Goal: Share content

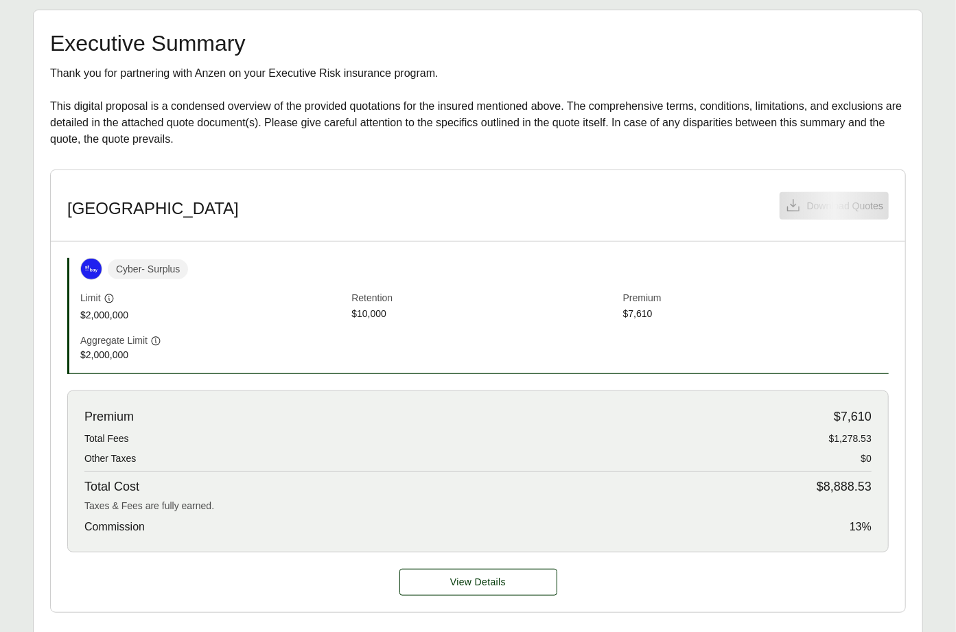
scroll to position [348, 0]
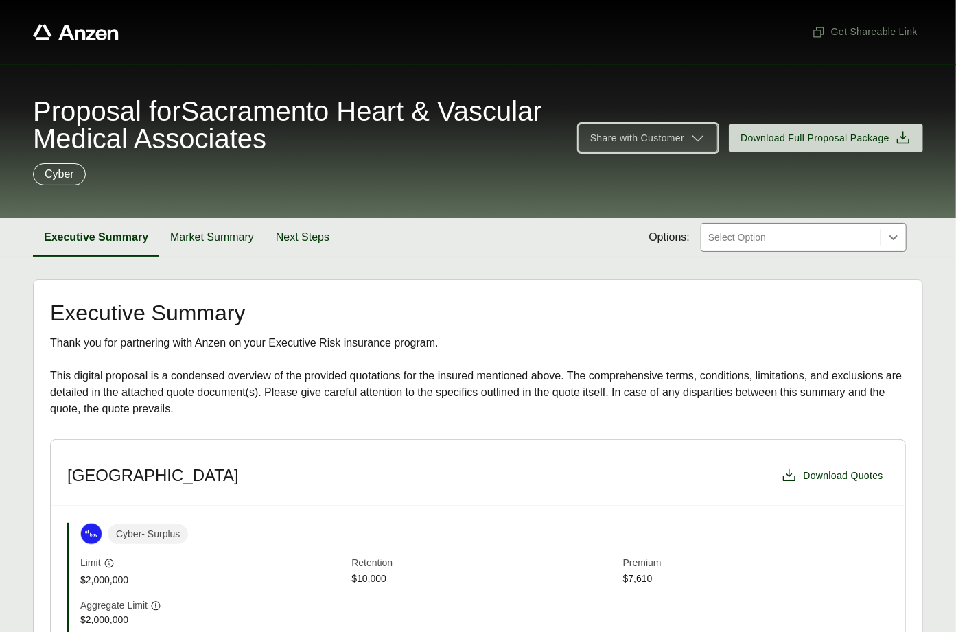
click at [681, 131] on span "Share with Customer" at bounding box center [648, 138] width 116 height 16
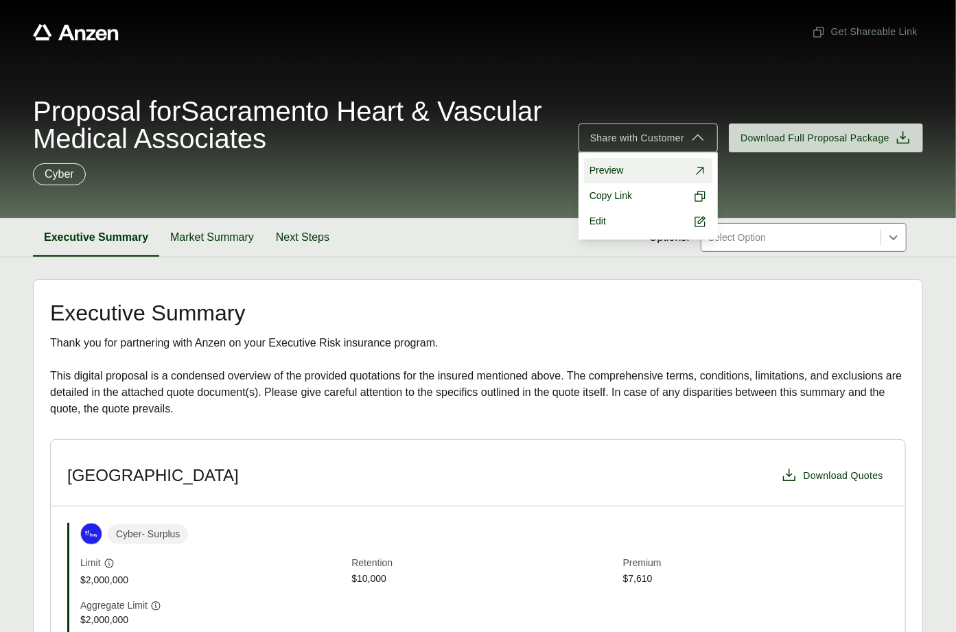
click at [632, 174] on link "Preview" at bounding box center [648, 170] width 128 height 25
click at [642, 137] on span "Share with Customer" at bounding box center [637, 138] width 94 height 14
click at [632, 165] on link "Preview" at bounding box center [648, 170] width 128 height 25
